Goal: Task Accomplishment & Management: Manage account settings

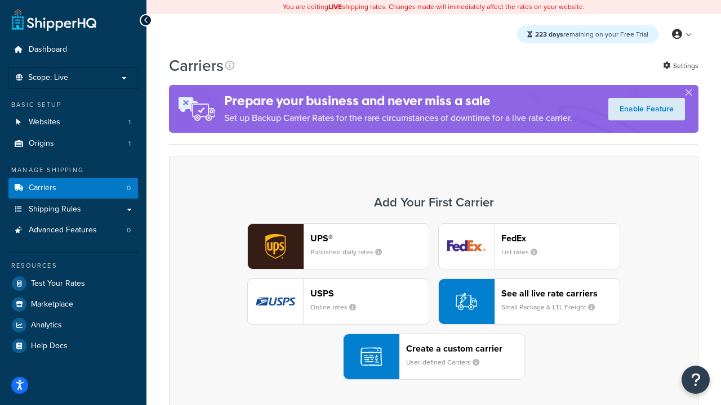
click at [434, 302] on div "UPS® Published daily rates FedEx List rates USPS Online rates See all live rate…" at bounding box center [434, 302] width 506 height 157
click at [560, 238] on header "FedEx" at bounding box center [560, 238] width 118 height 11
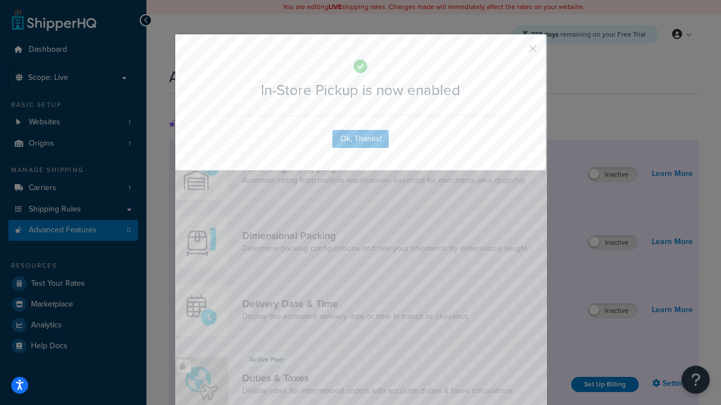
scroll to position [365, 0]
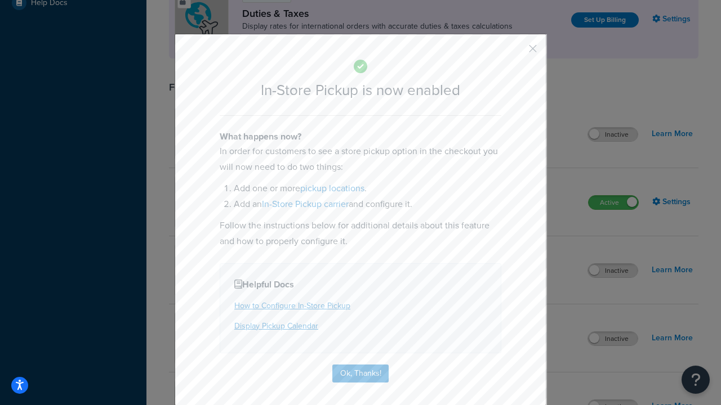
click at [516, 52] on button "button" at bounding box center [516, 52] width 3 height 3
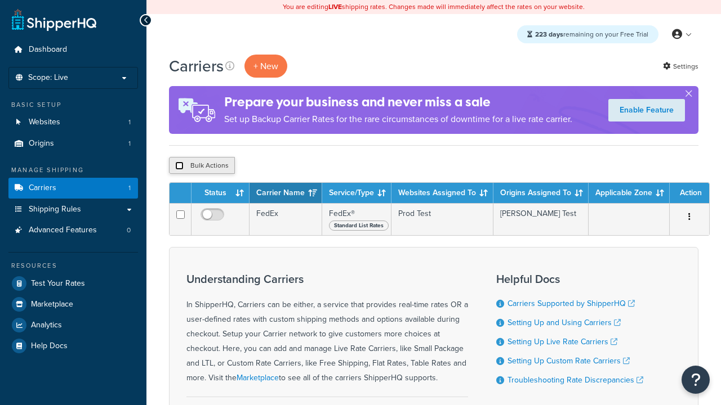
click at [179, 166] on input "checkbox" at bounding box center [179, 166] width 8 height 8
checkbox input "true"
click at [0, 0] on button "Delete" at bounding box center [0, 0] width 0 height 0
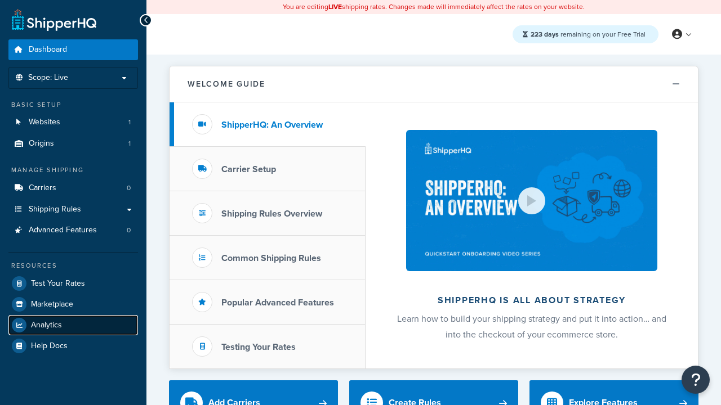
click at [46, 325] on span "Analytics" at bounding box center [46, 326] width 31 height 10
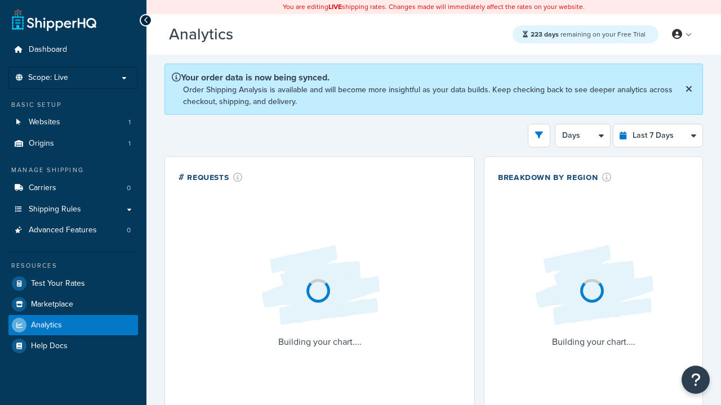
select select "last_7_days"
click at [539, 135] on icon "open filter drawer" at bounding box center [539, 135] width 8 height 8
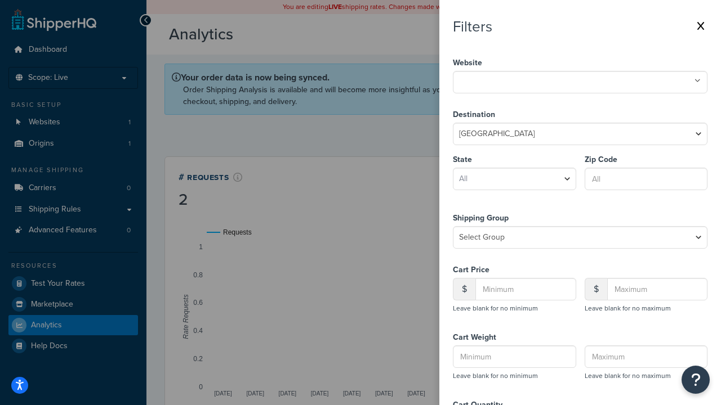
click at [697, 81] on icon at bounding box center [697, 81] width 6 height 7
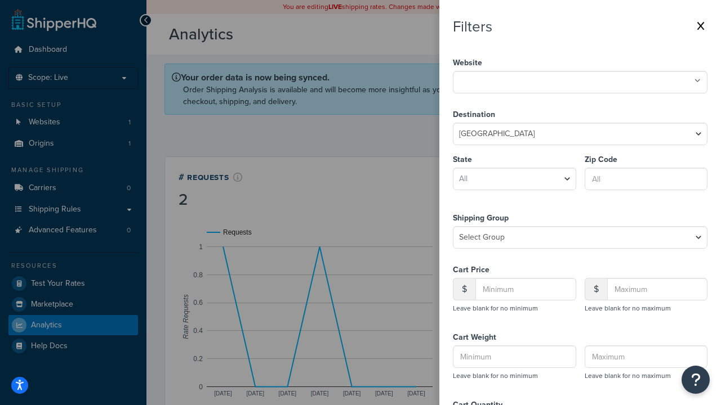
select select "CA"
type input "92612"
type input "20"
type input "500"
type input "1"
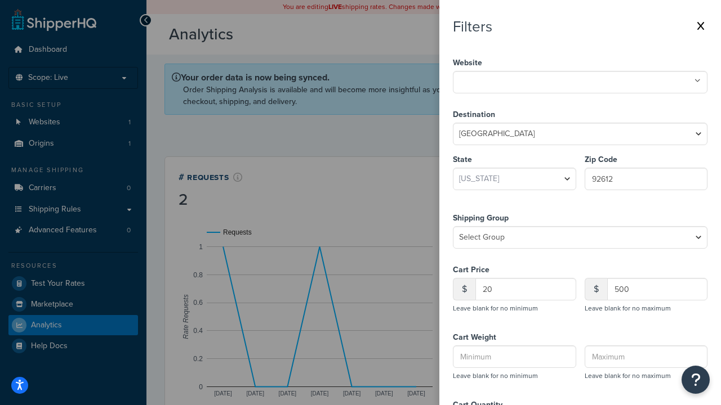
type input "20"
type input "5"
type input "300"
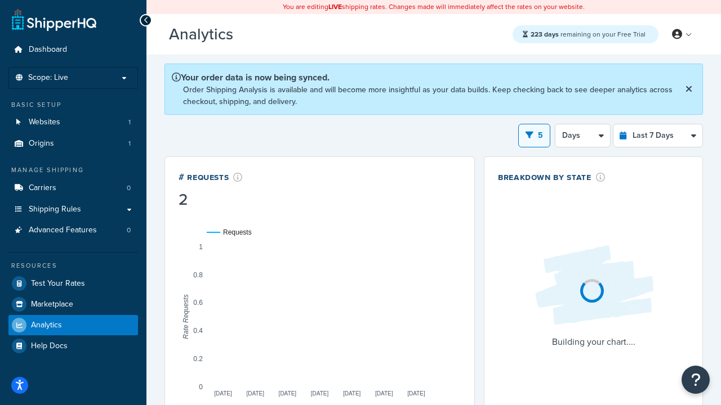
scroll to position [175, 0]
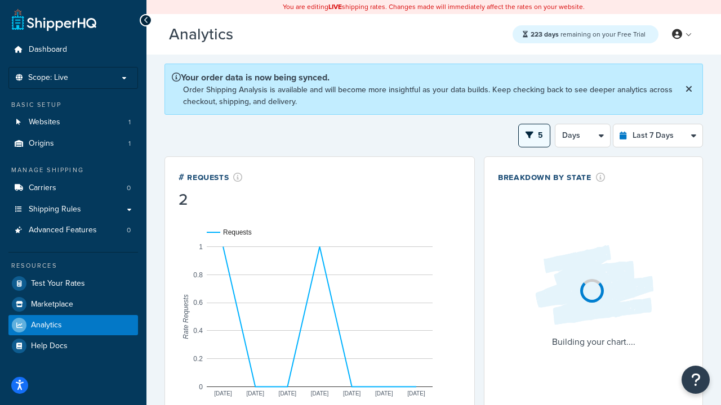
click at [534, 135] on button "5" at bounding box center [534, 136] width 32 height 24
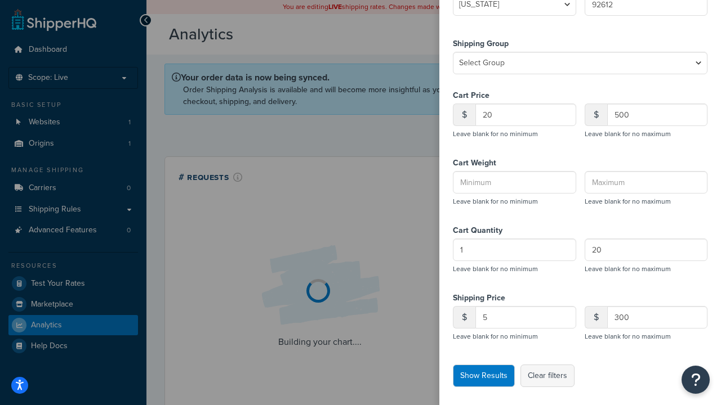
click at [547, 376] on button "Clear filters" at bounding box center [547, 376] width 54 height 23
select select
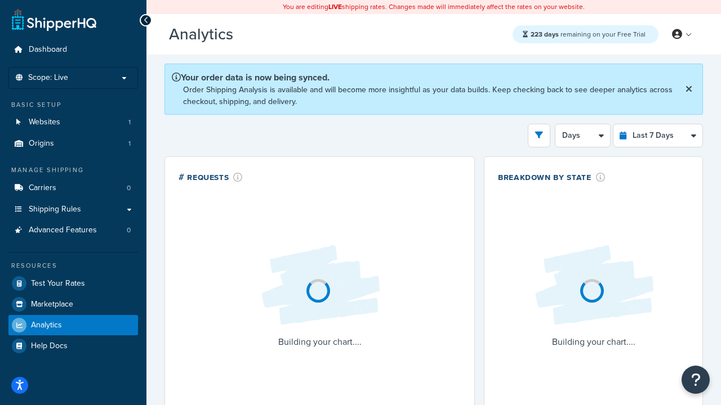
select select "1d"
select select "last_7_days"
select select "1d"
